Goal: Navigation & Orientation: Find specific page/section

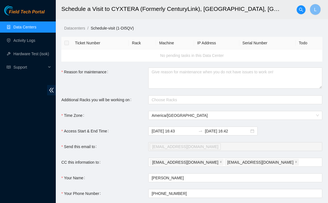
click at [27, 14] on span "Field Tech Portal" at bounding box center [27, 11] width 36 height 5
